Goal: Book appointment/travel/reservation

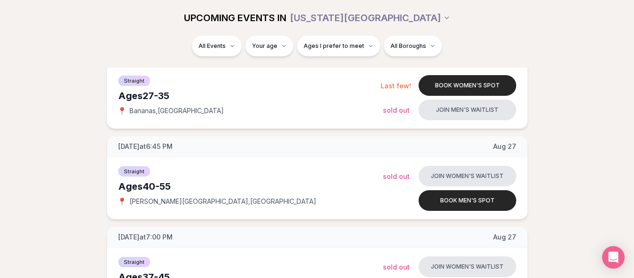
scroll to position [1033, 0]
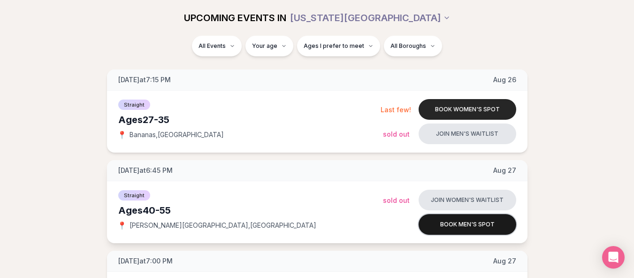
click at [436, 223] on button "Book men's spot" at bounding box center [468, 224] width 98 height 21
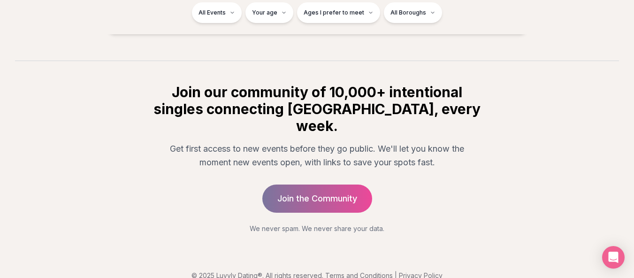
scroll to position [4775, 0]
